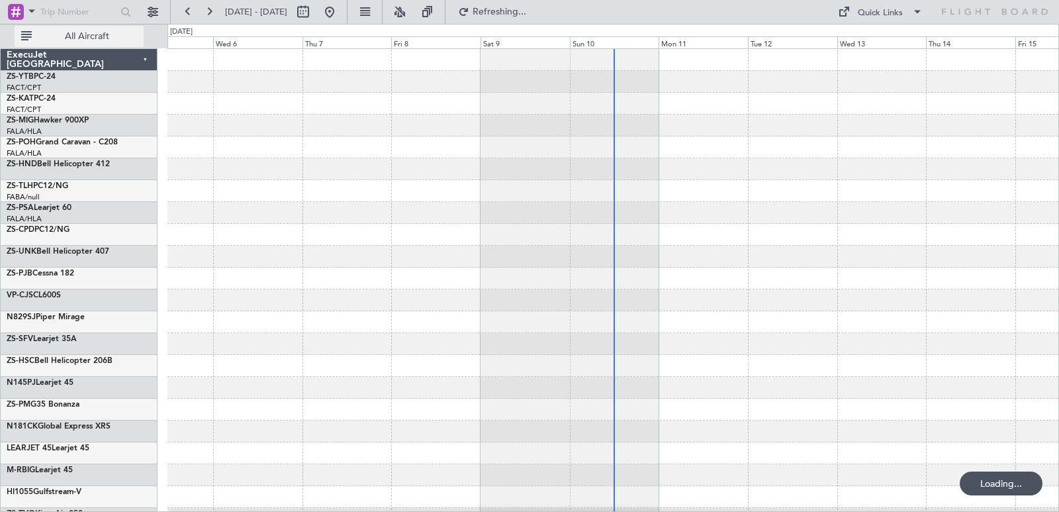
click at [102, 45] on button "All Aircraft" at bounding box center [79, 36] width 129 height 21
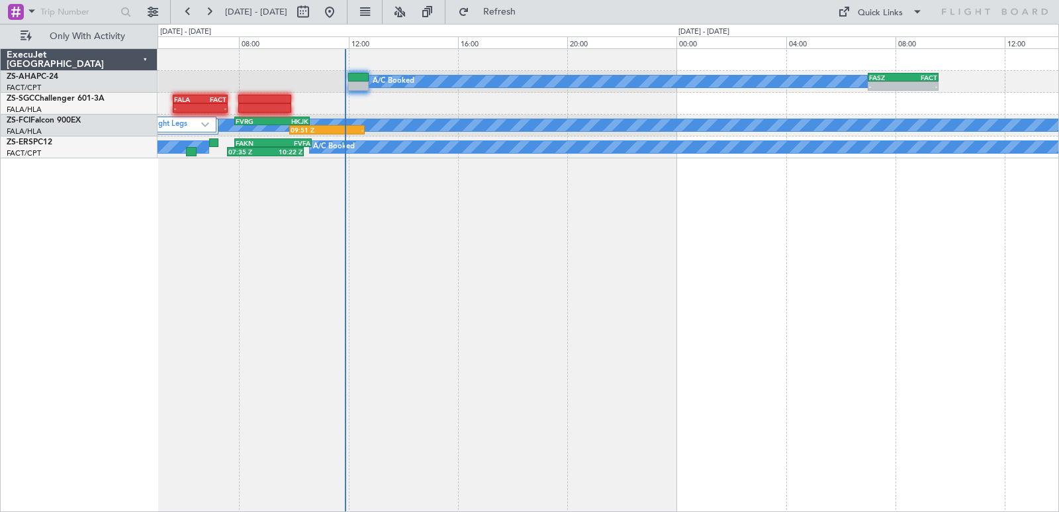
click at [516, 261] on div "A/C Booked - - FASZ 07:00 Z FACT 09:35 Z - - FALA 05:35 Z FACT 07:35 Z 2 Flight…" at bounding box center [609, 279] width 902 height 463
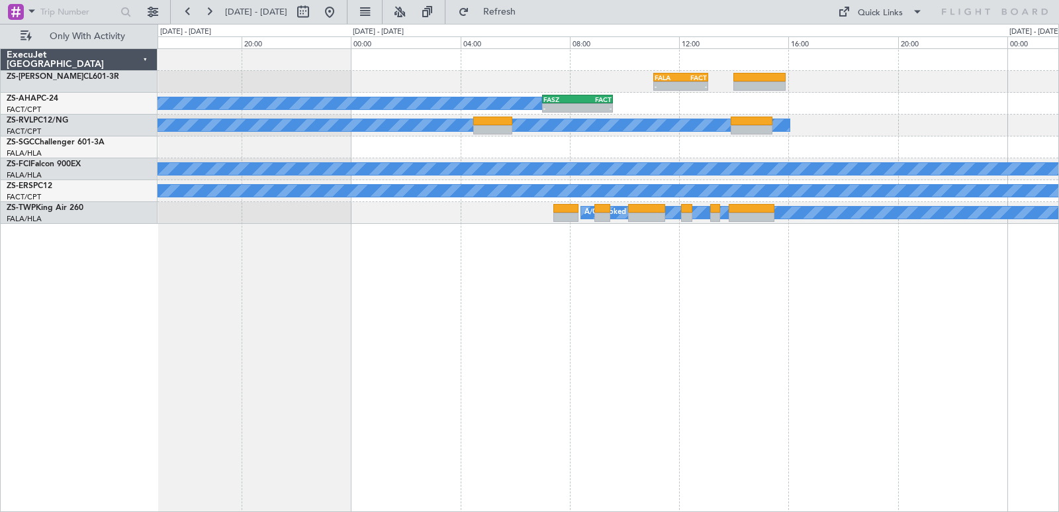
click at [535, 181] on div "- - FALA 11:05 Z FACT 13:05 Z A/C Booked - - FASZ 07:00 Z FACT 09:35 Z A/C Book…" at bounding box center [608, 136] width 901 height 175
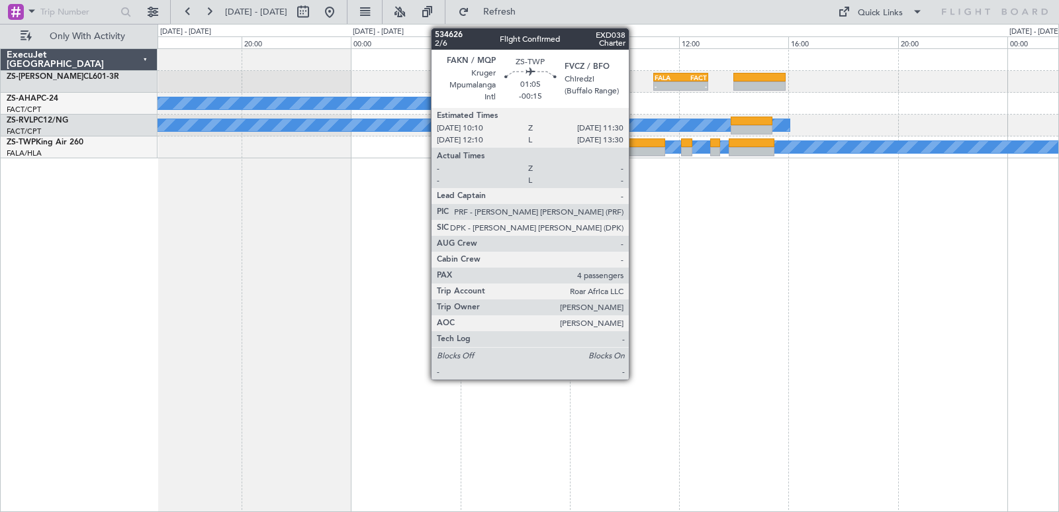
click at [635, 145] on div at bounding box center [646, 142] width 37 height 9
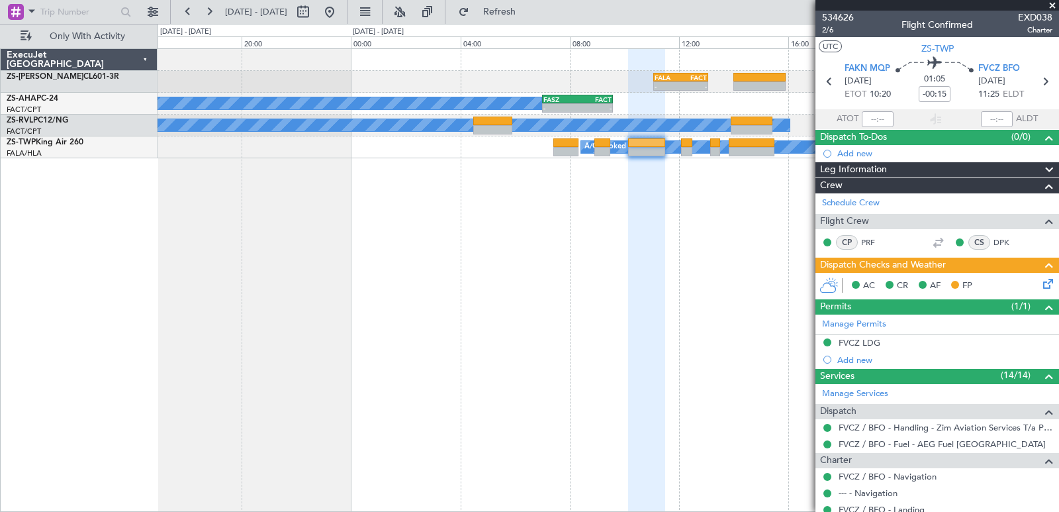
click at [1052, 3] on span at bounding box center [1052, 6] width 13 height 12
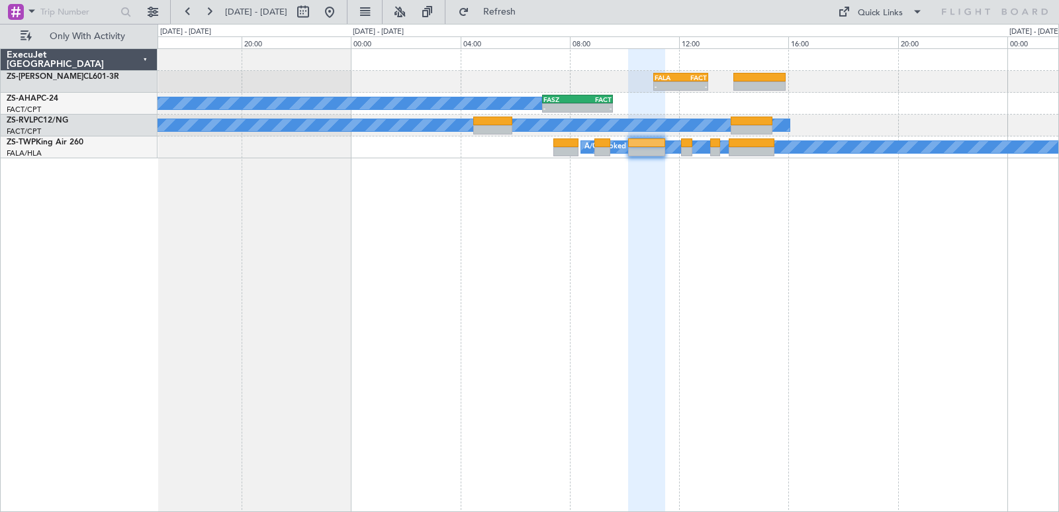
type input "0"
